Goal: Information Seeking & Learning: Learn about a topic

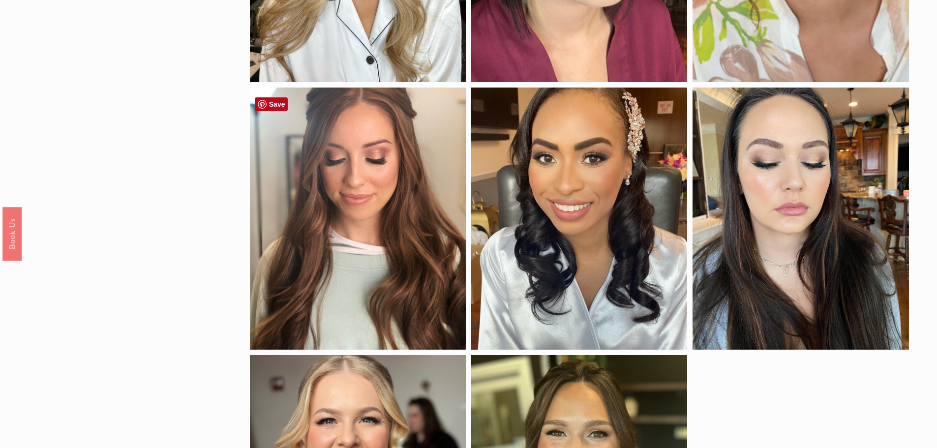
scroll to position [836, 0]
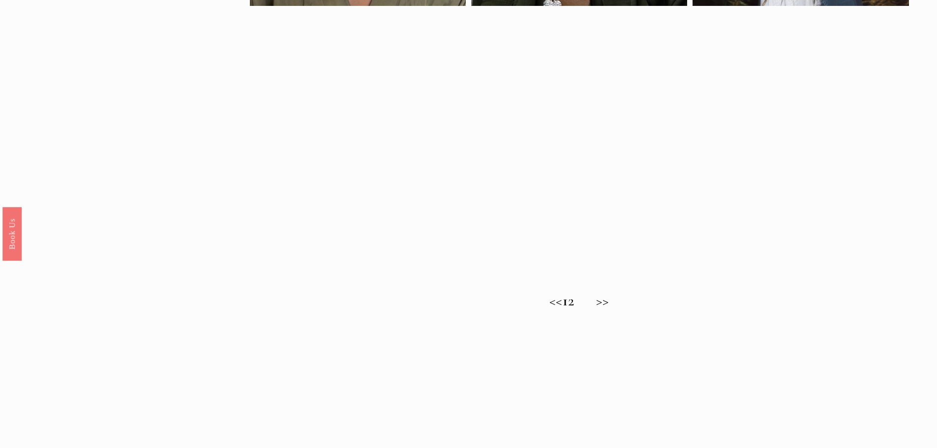
scroll to position [787, 0]
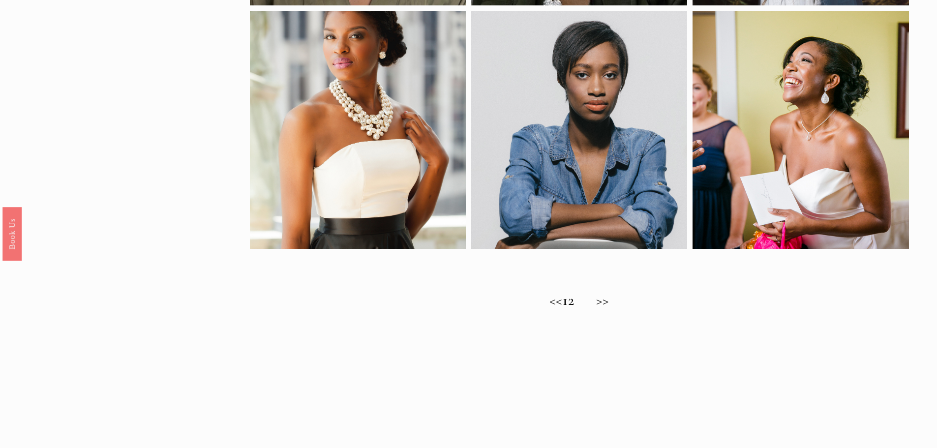
click at [587, 310] on span "Natural Bridal Makeup Ideas for Brides with Deep Skin Tones" at bounding box center [434, 320] width 868 height 39
click at [624, 306] on h2 "<< 1 2 >>" at bounding box center [579, 301] width 659 height 18
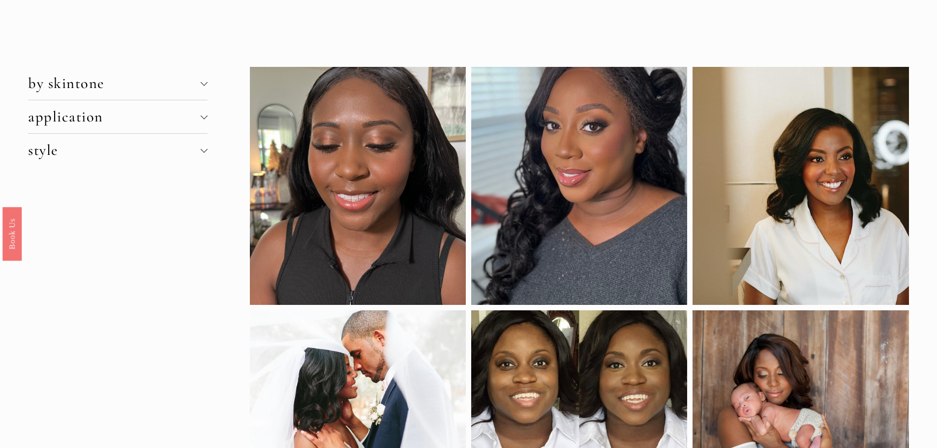
scroll to position [0, 0]
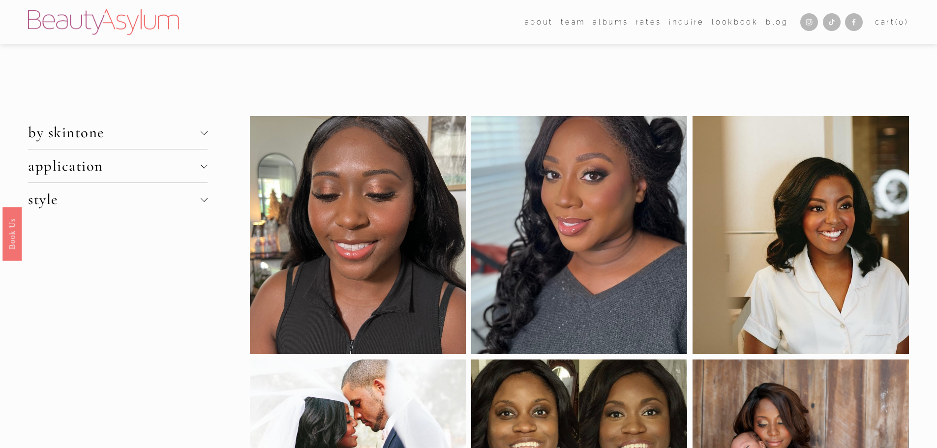
click at [205, 168] on div at bounding box center [204, 166] width 7 height 7
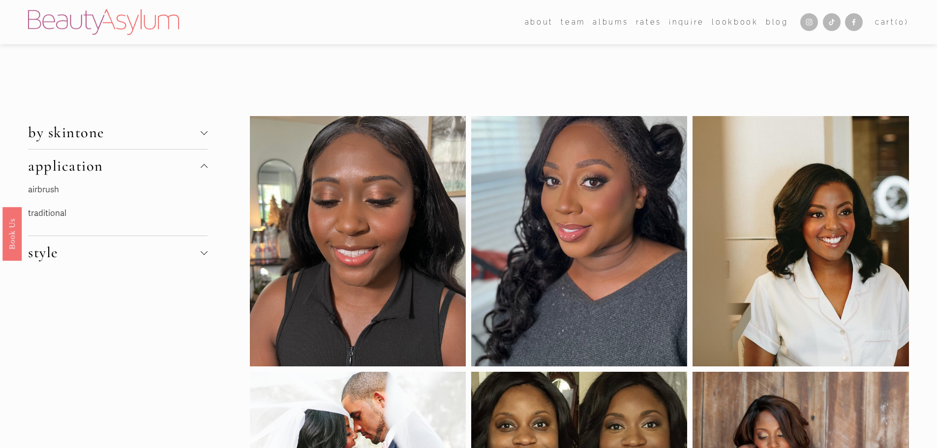
click at [205, 168] on div at bounding box center [204, 167] width 7 height 7
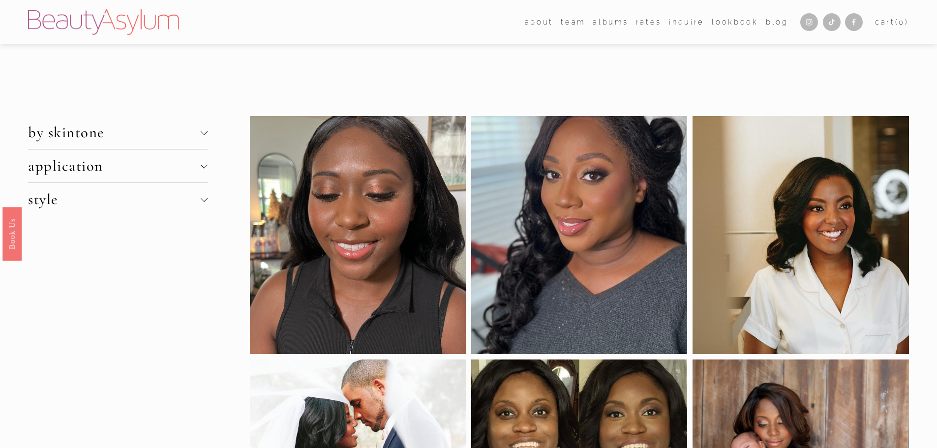
click at [200, 130] on span "by skintone" at bounding box center [114, 132] width 172 height 18
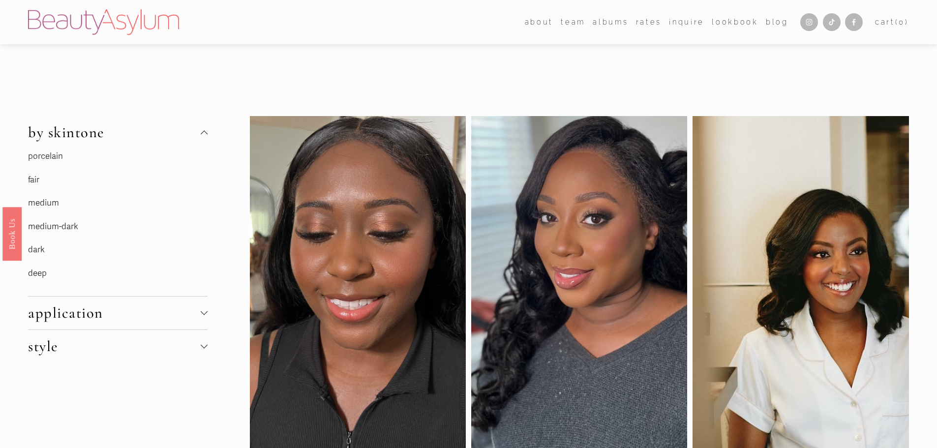
click at [40, 274] on link "deep" at bounding box center [37, 273] width 19 height 10
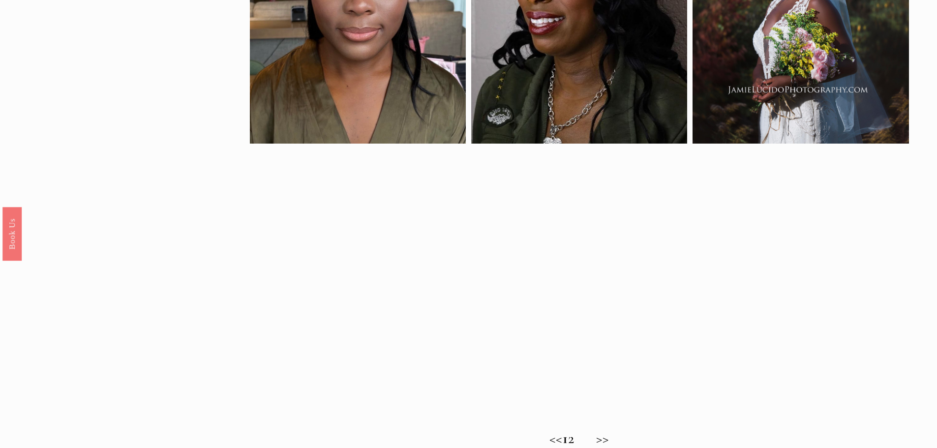
scroll to position [787, 0]
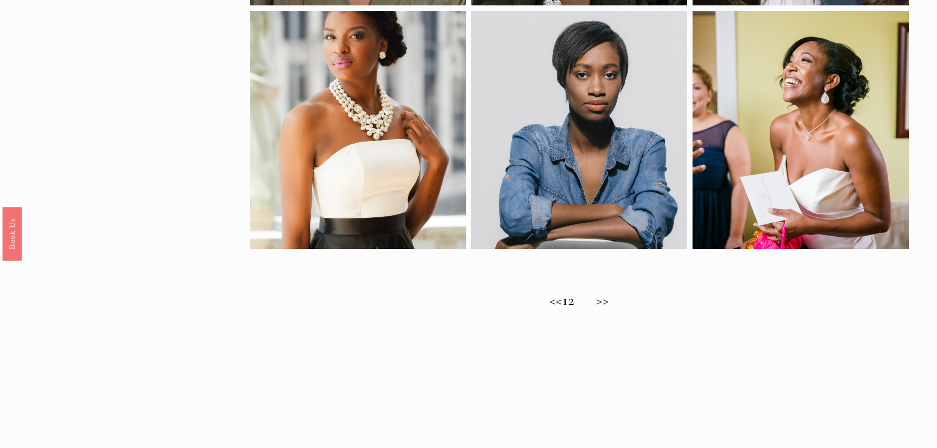
click at [588, 308] on span "Natural Bridal Makeup Ideas for Brides with Deep Skin Tones" at bounding box center [434, 320] width 868 height 39
click at [620, 306] on h2 "<< 1 2 >>" at bounding box center [579, 301] width 659 height 18
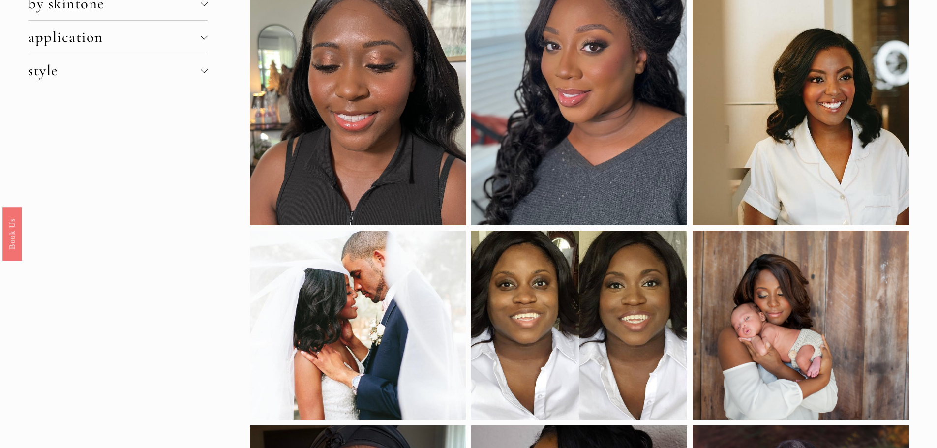
scroll to position [0, 0]
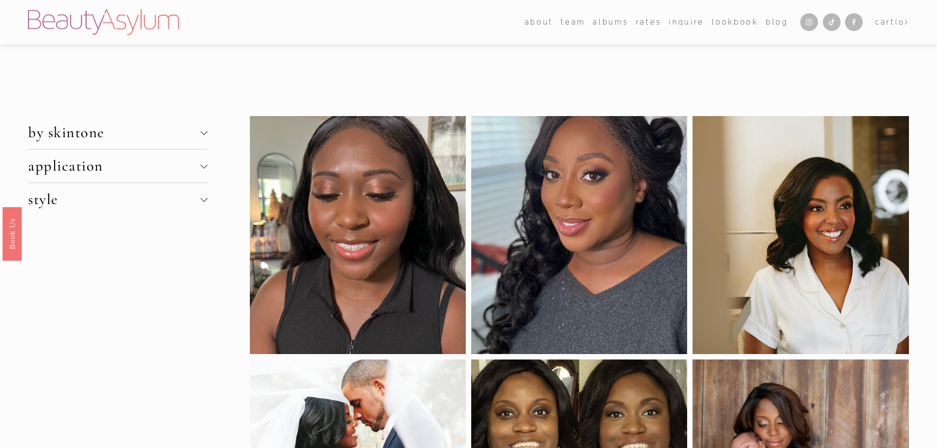
click at [205, 161] on button "application" at bounding box center [117, 165] width 179 height 33
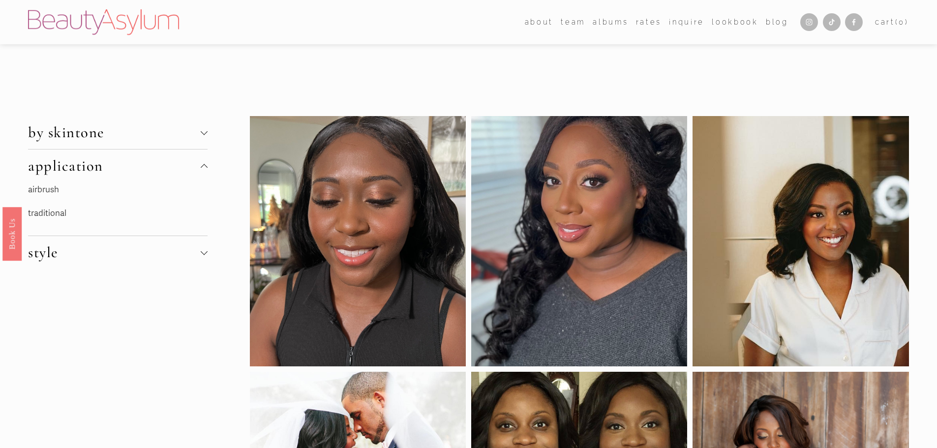
click at [202, 129] on div at bounding box center [204, 132] width 7 height 7
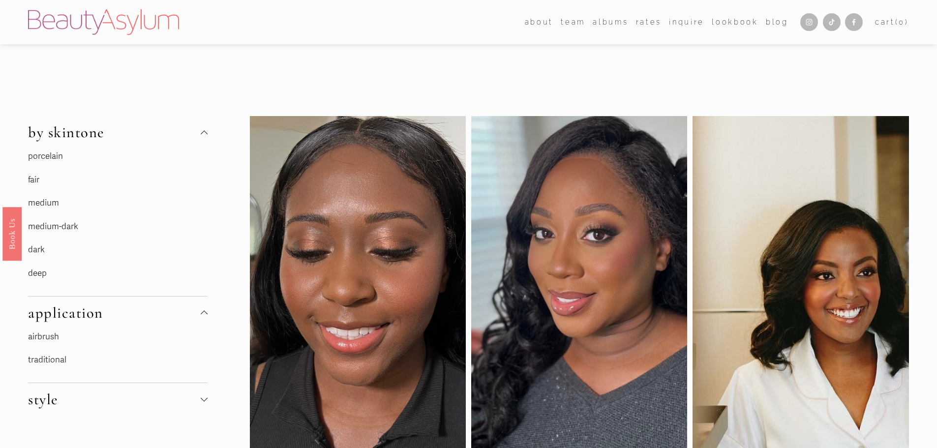
click at [36, 250] on link "dark" at bounding box center [36, 249] width 17 height 10
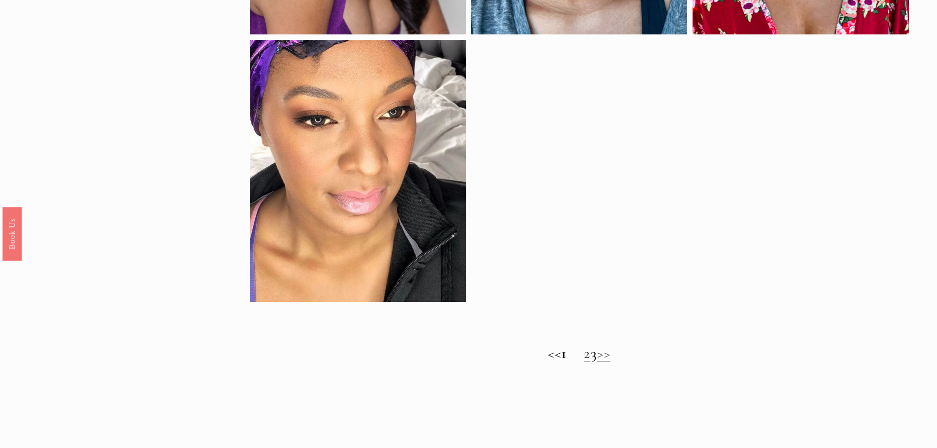
scroll to position [836, 0]
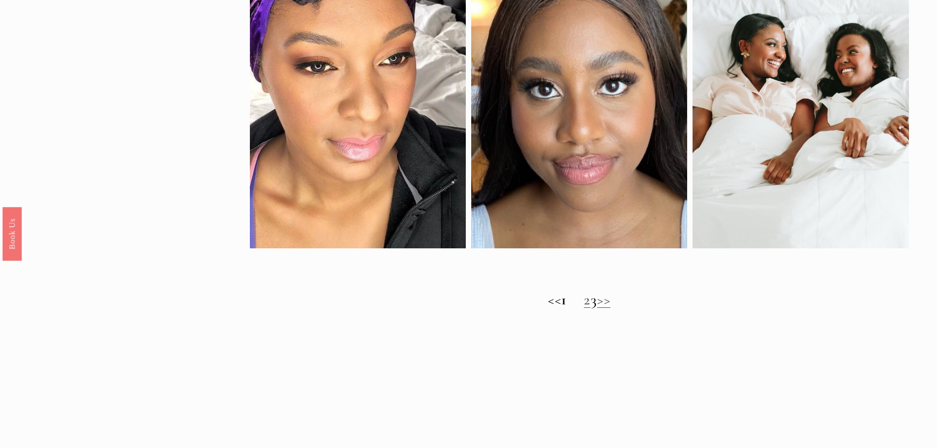
click at [602, 309] on h2 "<< 1 2 3 >>" at bounding box center [579, 300] width 659 height 18
click at [602, 308] on h2 "<< 1 2 3 >>" at bounding box center [579, 300] width 659 height 18
click at [584, 308] on link "2" at bounding box center [587, 300] width 7 height 18
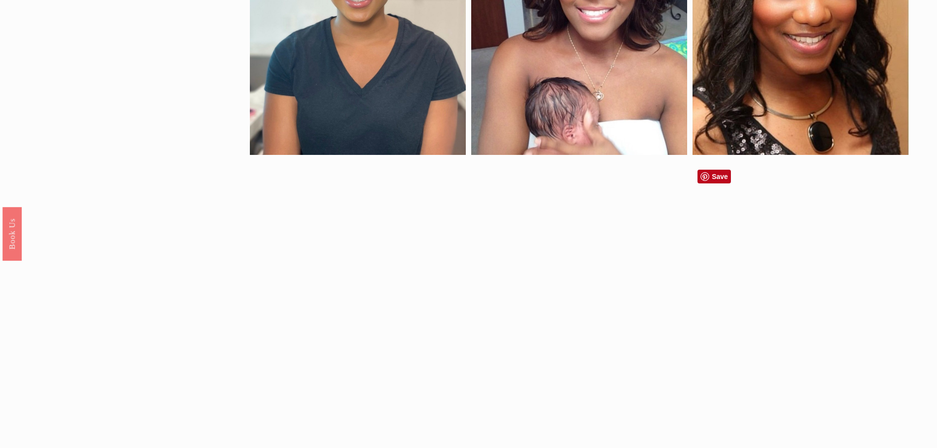
scroll to position [787, 0]
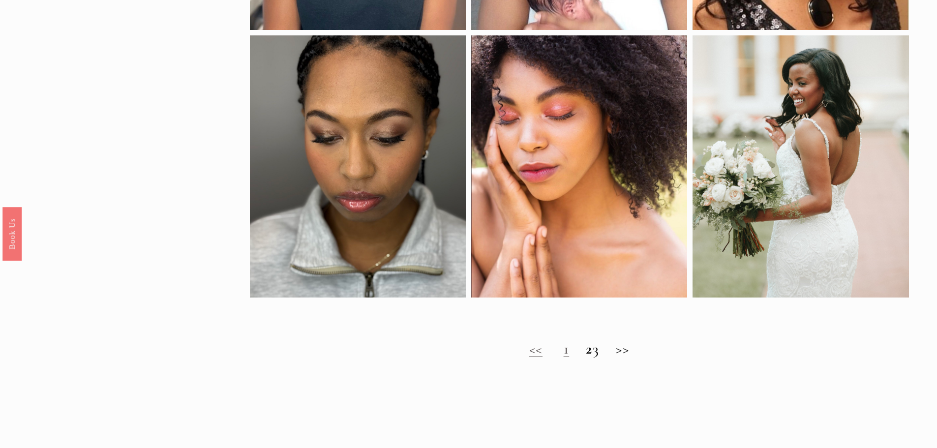
click at [557, 357] on span "Wedding Makeup Looks for Dark Skin Tone: Radiant & Timeless" at bounding box center [454, 369] width 908 height 39
click at [556, 360] on span "Wedding Makeup Looks for Dark Skin Tone: Radiant & Timeless" at bounding box center [454, 369] width 908 height 39
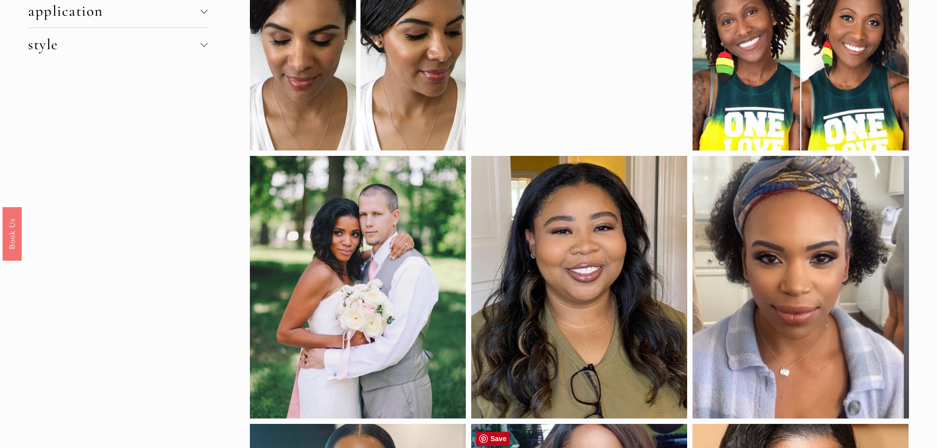
scroll to position [49, 0]
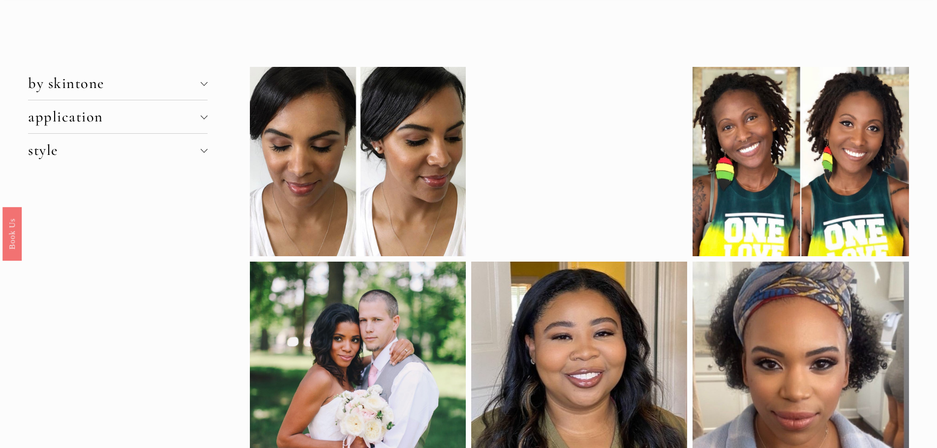
click at [203, 84] on div at bounding box center [203, 82] width 7 height 7
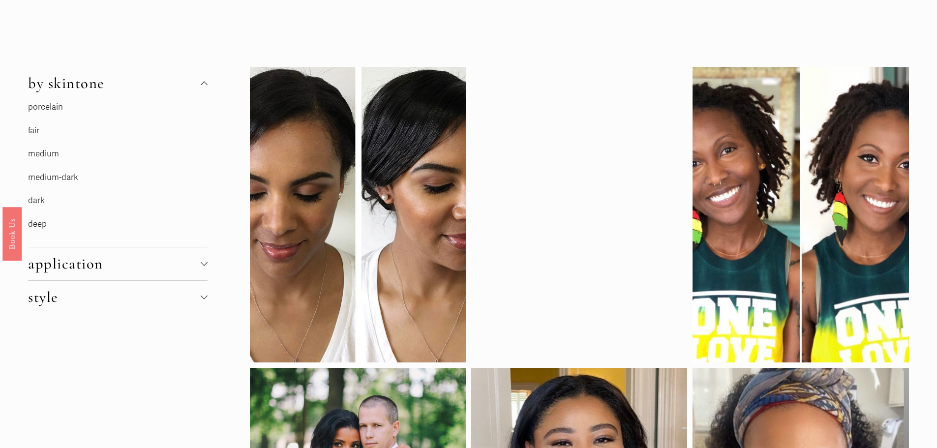
click at [50, 176] on link "medium-dark" at bounding box center [53, 177] width 50 height 10
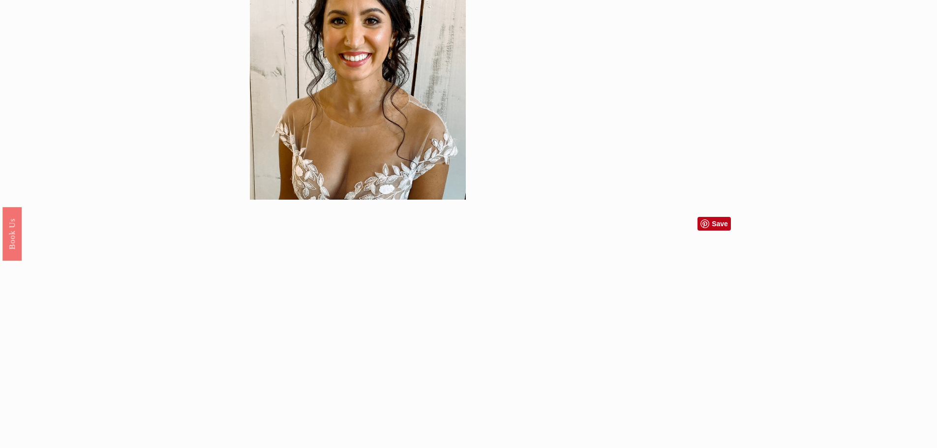
scroll to position [934, 0]
